Goal: Task Accomplishment & Management: Manage account settings

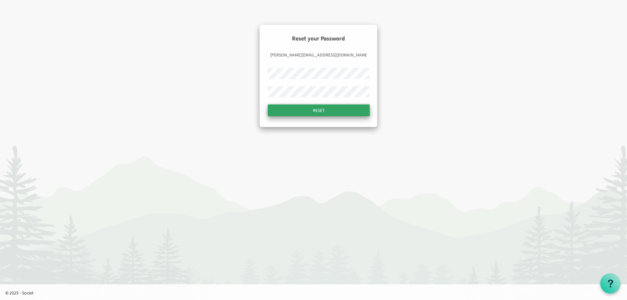
click at [279, 116] on input "Reset" at bounding box center [319, 110] width 102 height 12
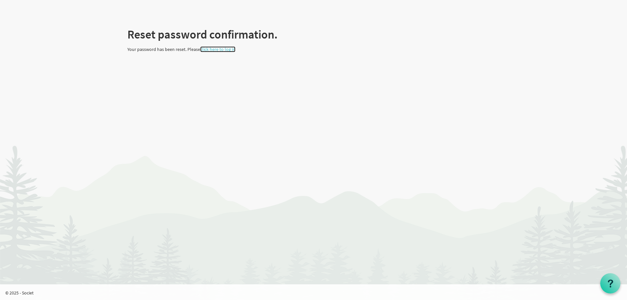
click at [228, 50] on link "click here to log in" at bounding box center [217, 49] width 35 height 6
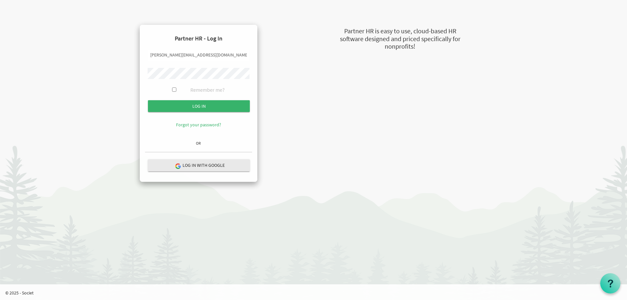
drag, startPoint x: 159, startPoint y: 55, endPoint x: 137, endPoint y: 55, distance: 22.2
click at [137, 55] on div "Partner HR - Log In kimona@newcircles.ca Remember me? Log in OR" at bounding box center [198, 103] width 155 height 157
type input "laura@newcircles.ca"
click at [129, 78] on div "Partner HR - Log In laura@newcircles.ca Remember me? Log in OR" at bounding box center [198, 103] width 155 height 157
click at [152, 107] on input "Log in" at bounding box center [199, 106] width 102 height 12
